Goal: Task Accomplishment & Management: Use online tool/utility

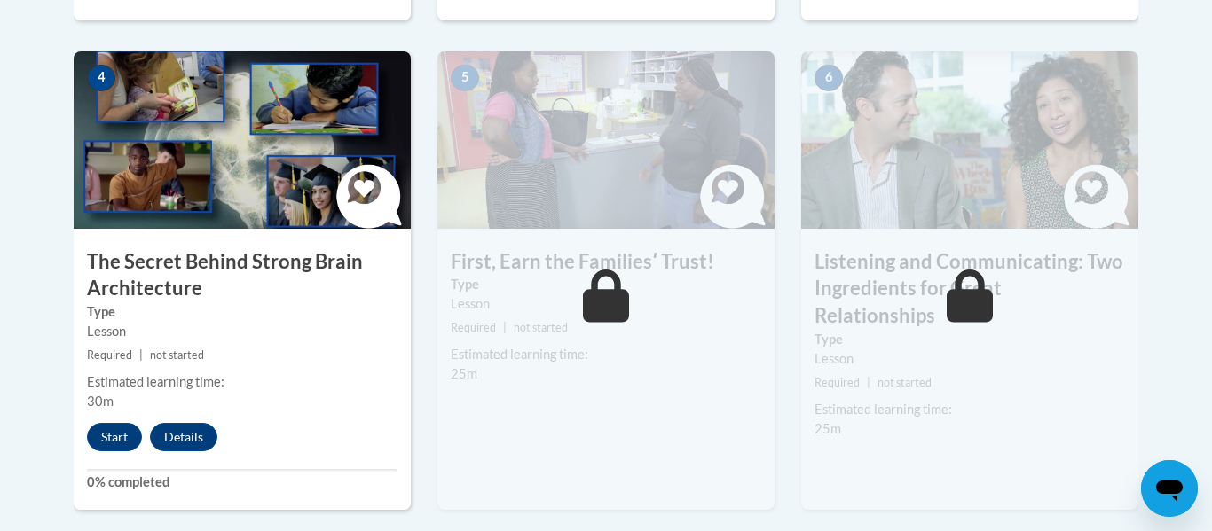
scroll to position [1039, 0]
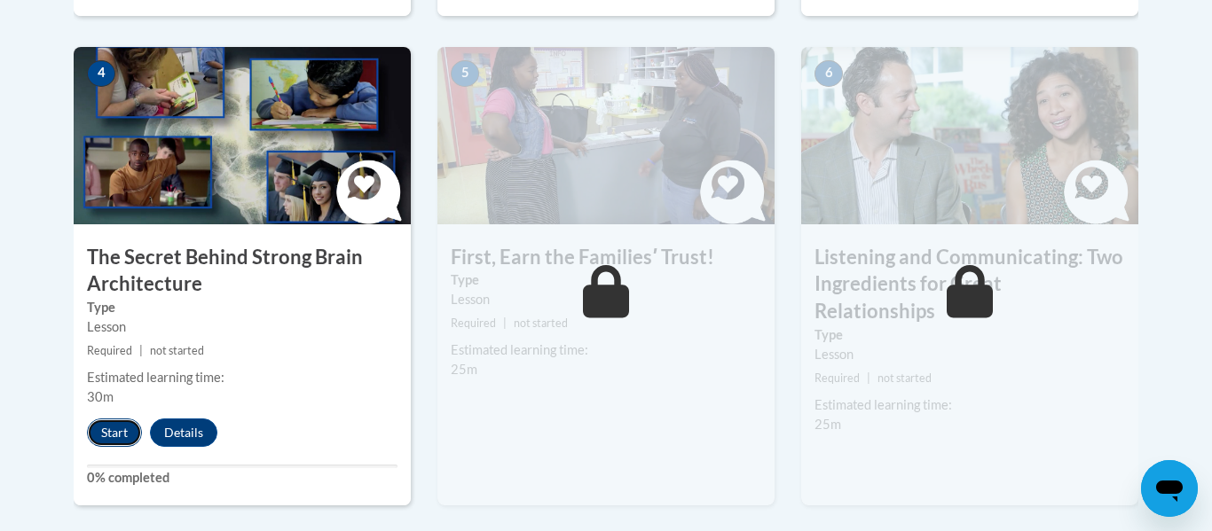
click at [113, 433] on button "Start" at bounding box center [114, 433] width 55 height 28
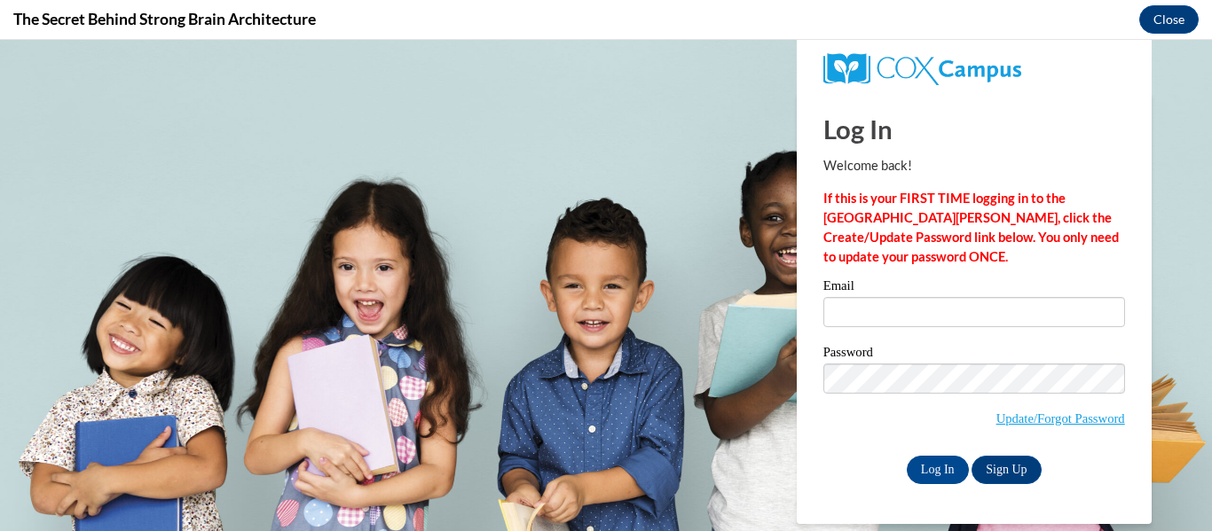
scroll to position [0, 0]
click at [976, 321] on input "Email" at bounding box center [974, 312] width 302 height 30
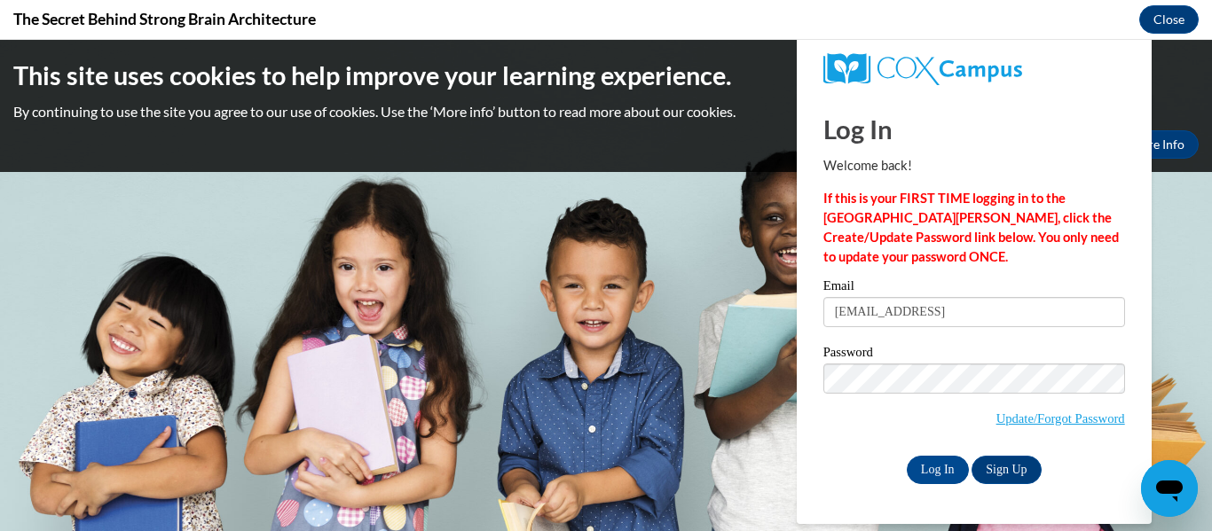
type input "Destiny122301@gmail.com"
click at [935, 473] on input "Log In" at bounding box center [937, 470] width 62 height 28
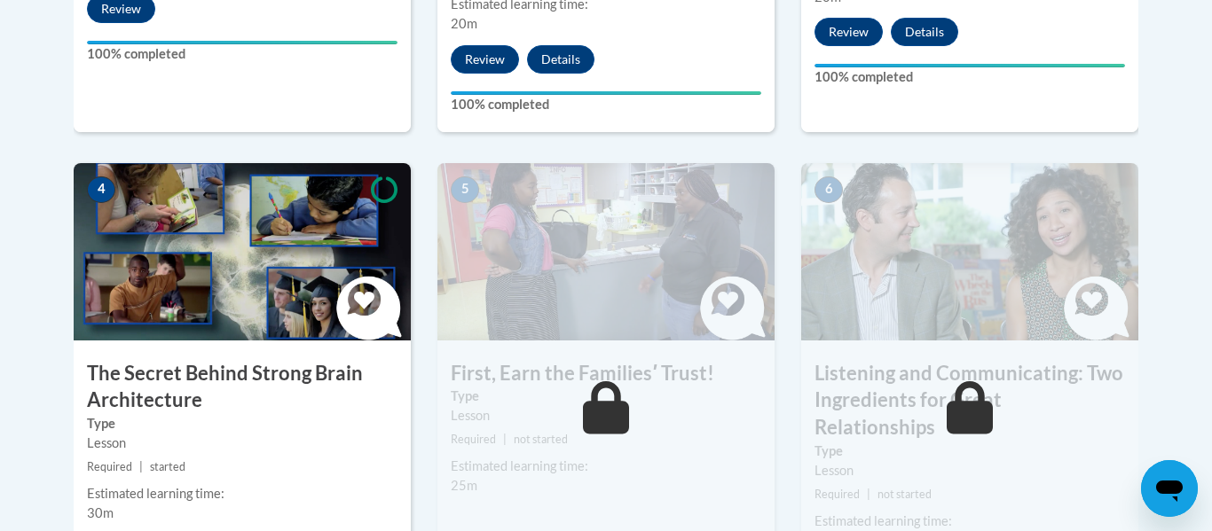
scroll to position [1031, 0]
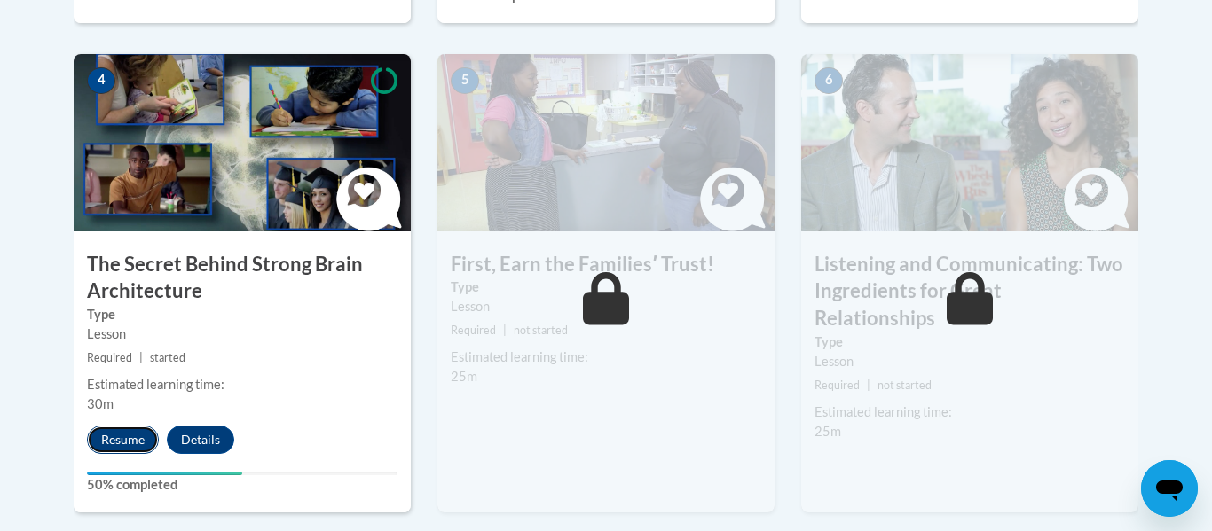
click at [133, 442] on button "Resume" at bounding box center [123, 440] width 72 height 28
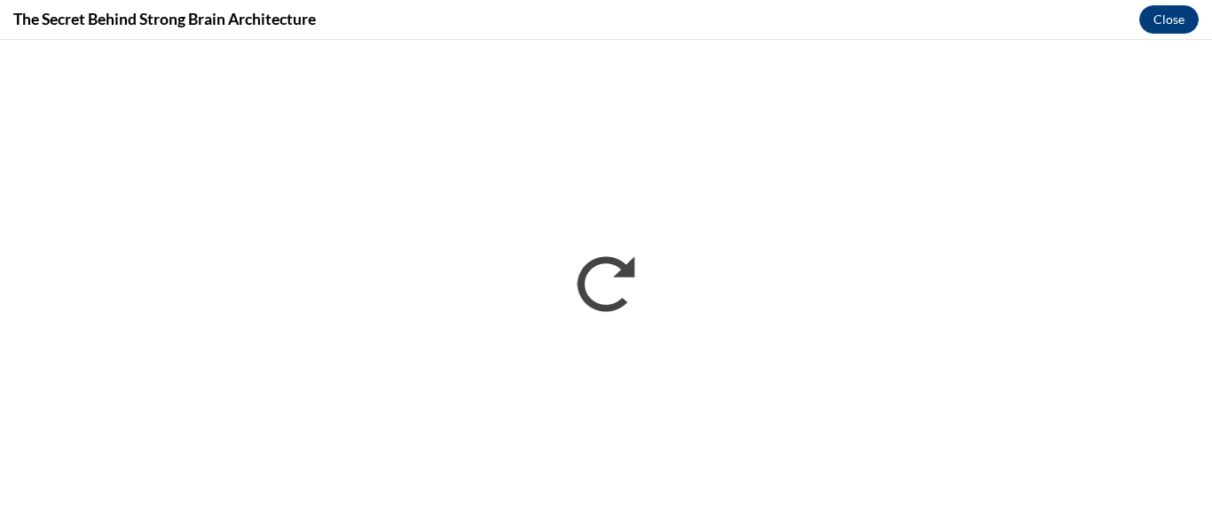
scroll to position [0, 0]
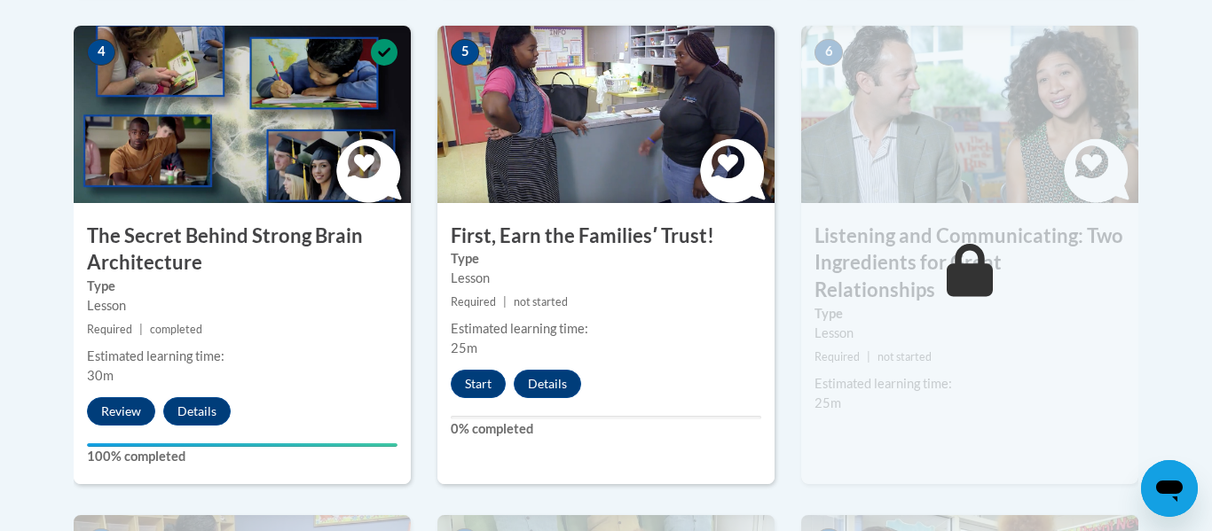
scroll to position [1059, 0]
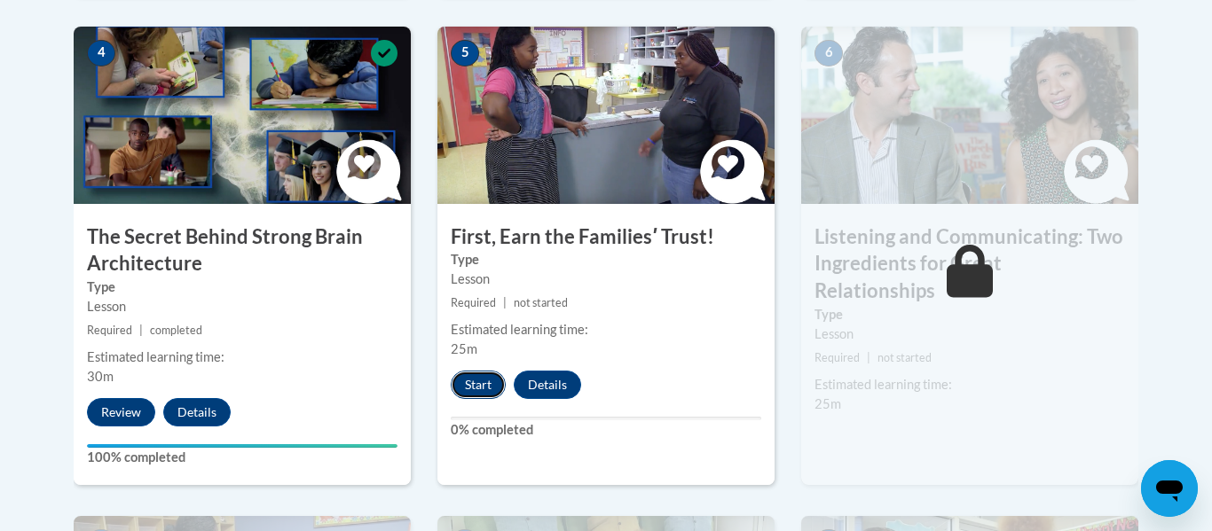
click at [487, 387] on button "Start" at bounding box center [478, 385] width 55 height 28
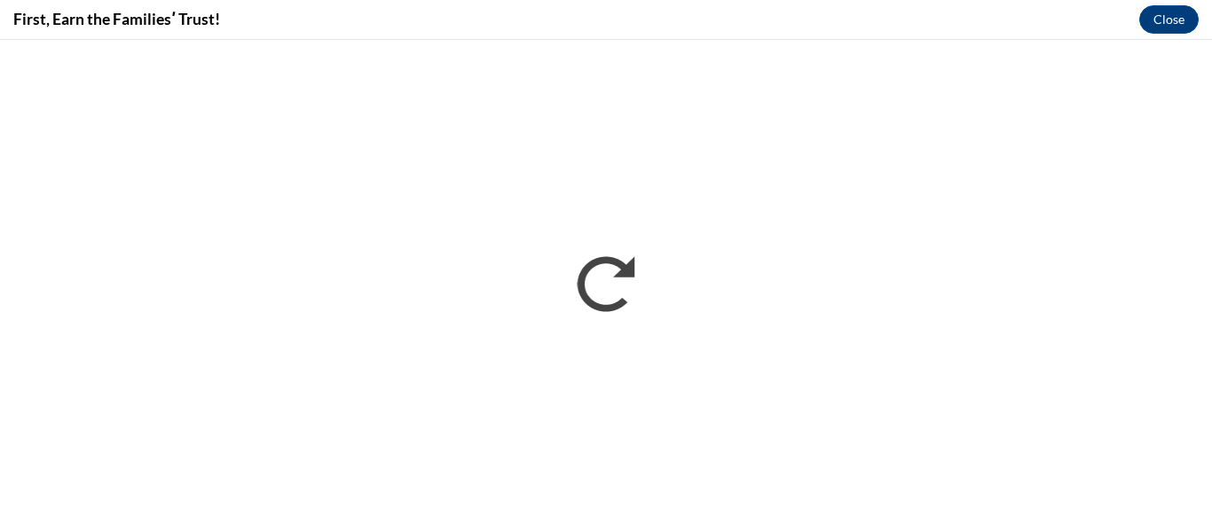
scroll to position [0, 0]
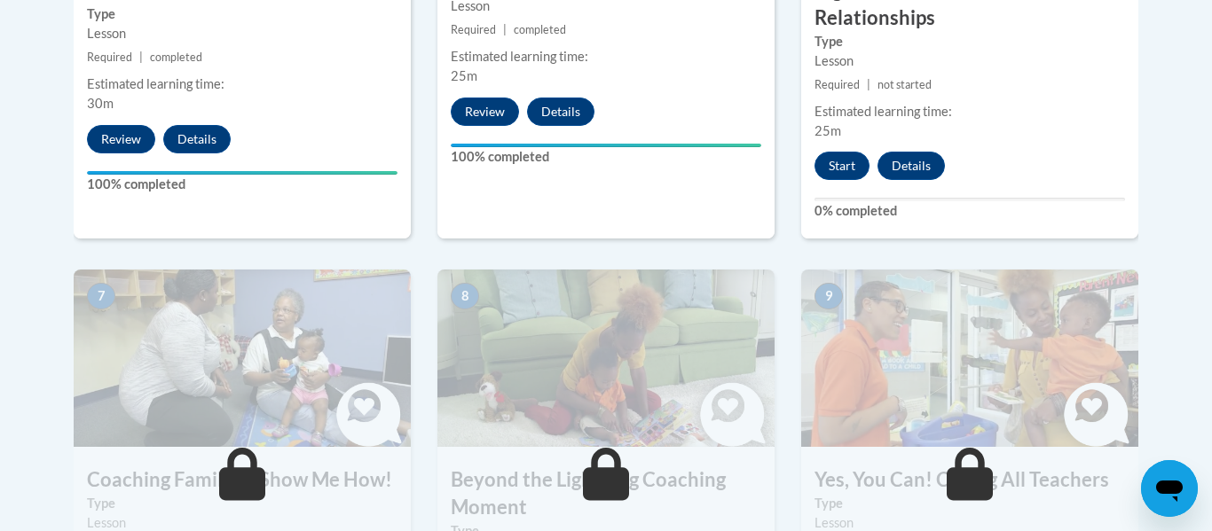
scroll to position [1347, 0]
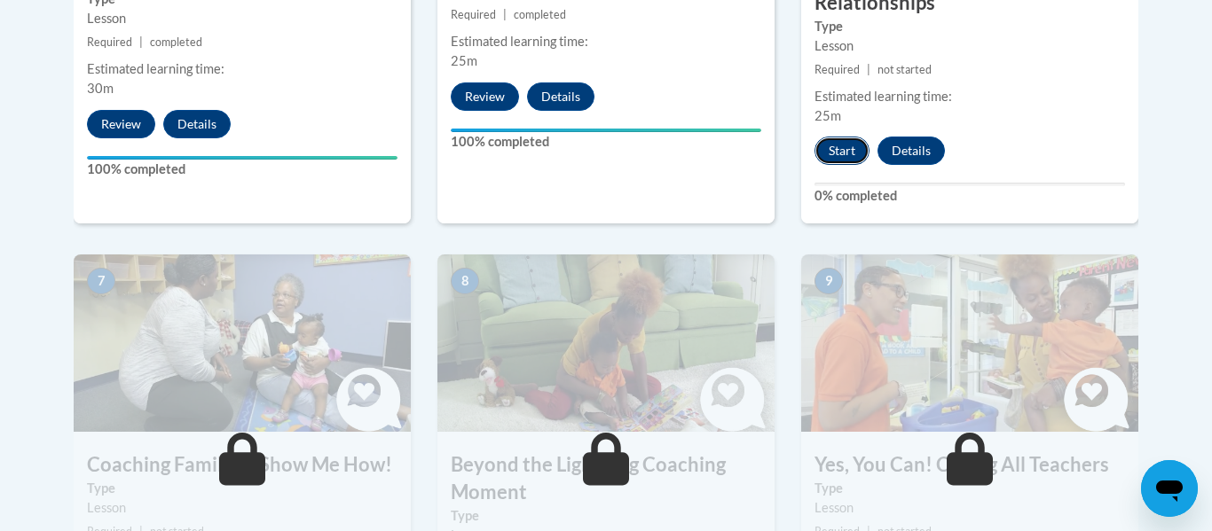
click at [830, 137] on button "Start" at bounding box center [841, 151] width 55 height 28
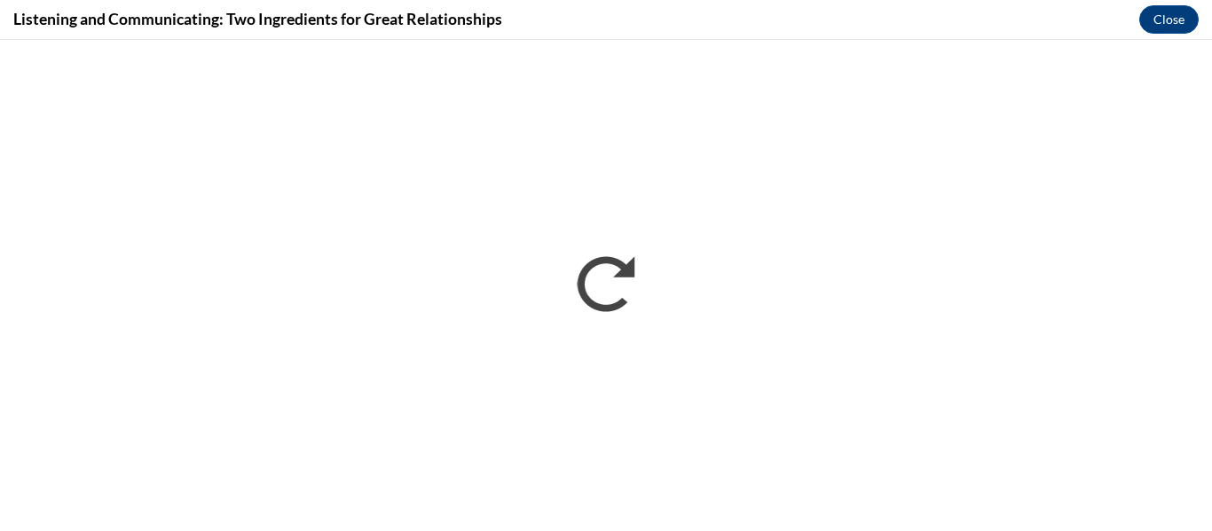
scroll to position [0, 0]
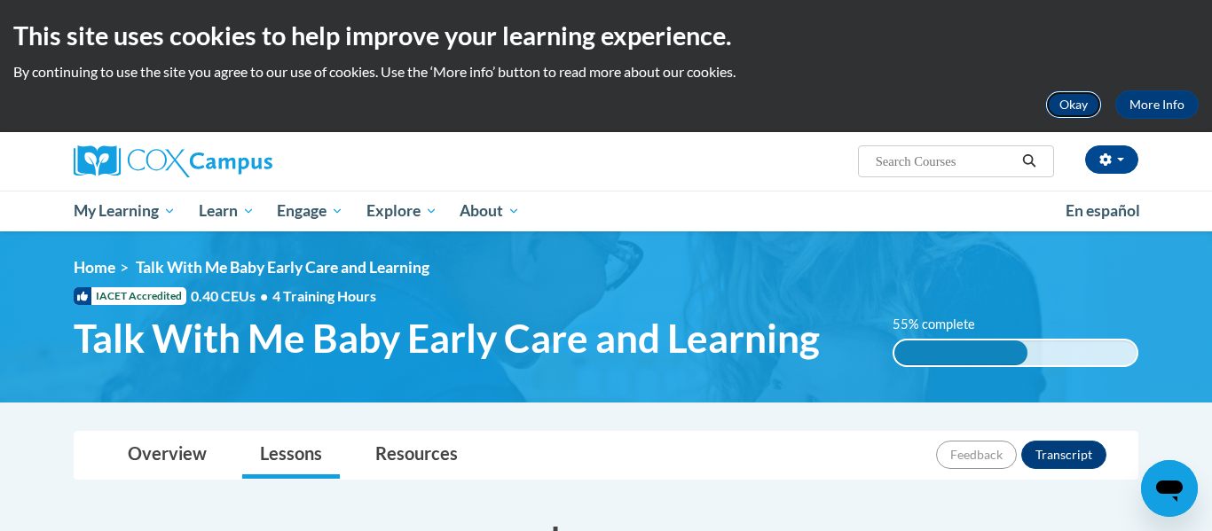
click at [1069, 110] on button "Okay" at bounding box center [1073, 104] width 57 height 28
